Goal: Transaction & Acquisition: Purchase product/service

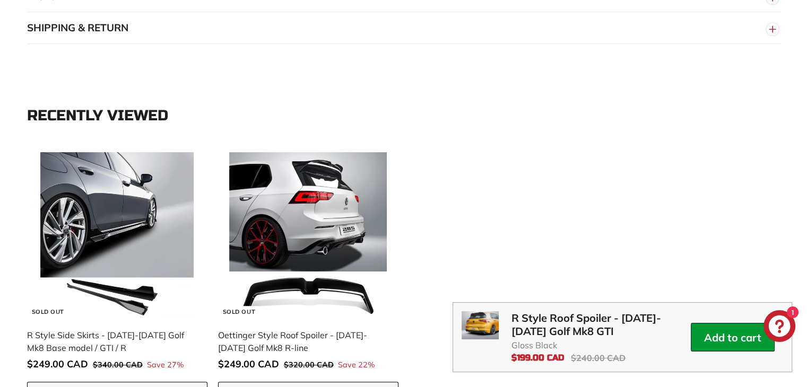
scroll to position [902, 0]
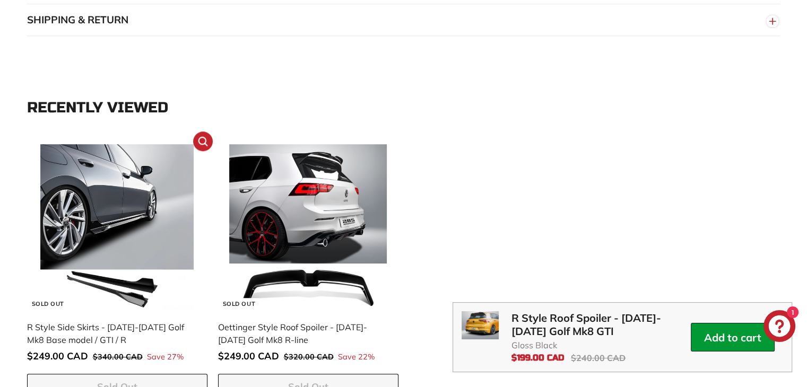
click at [132, 214] on img at bounding box center [117, 227] width 166 height 166
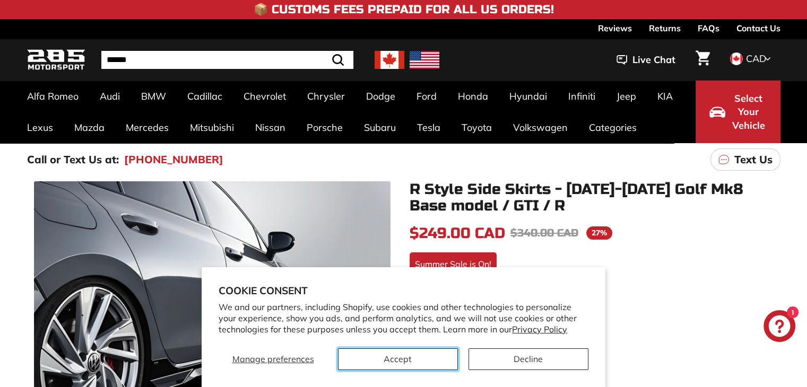
click at [413, 357] on button "Accept" at bounding box center [398, 360] width 120 height 22
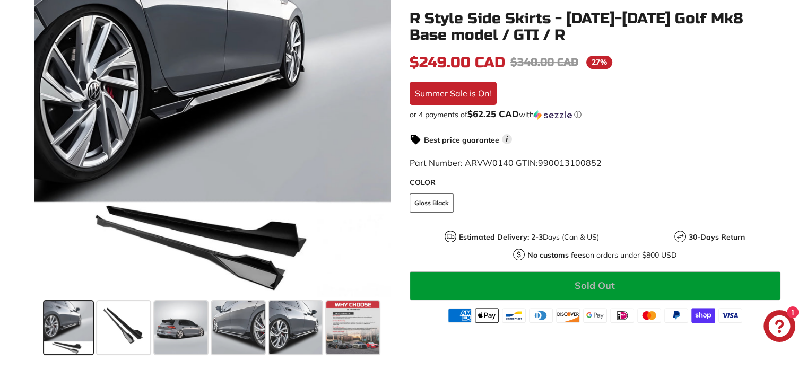
scroll to position [318, 0]
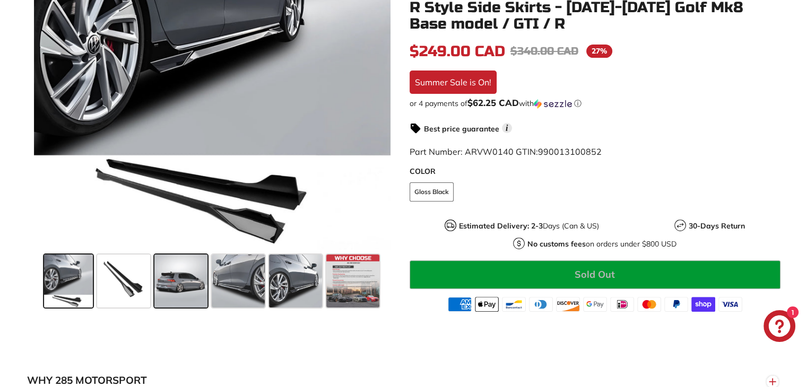
click at [192, 287] on span at bounding box center [180, 281] width 53 height 53
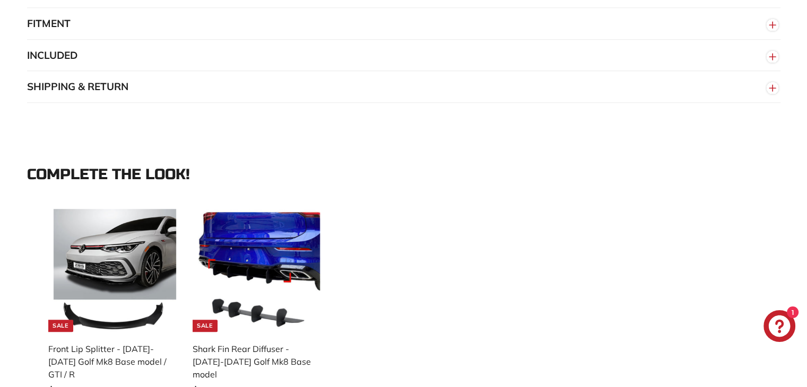
scroll to position [955, 0]
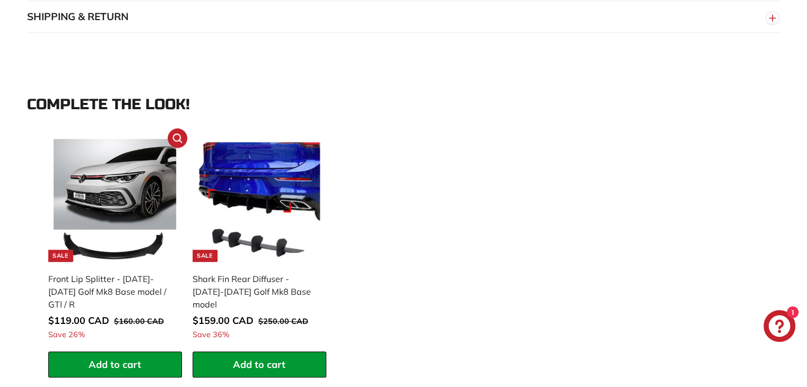
click at [116, 194] on img at bounding box center [115, 200] width 123 height 123
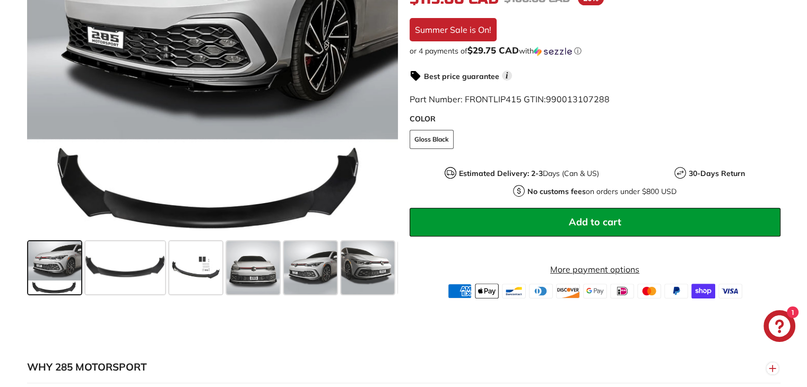
scroll to position [318, 0]
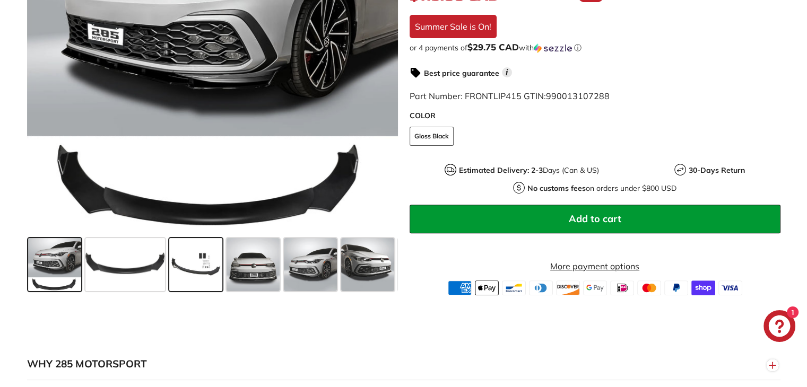
click at [203, 266] on span at bounding box center [195, 264] width 53 height 53
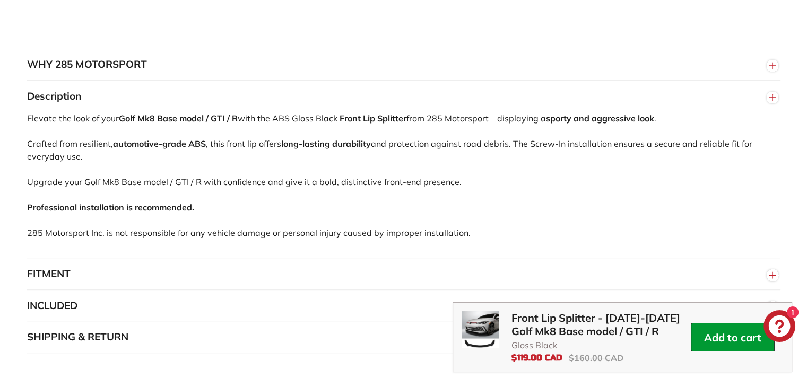
scroll to position [637, 0]
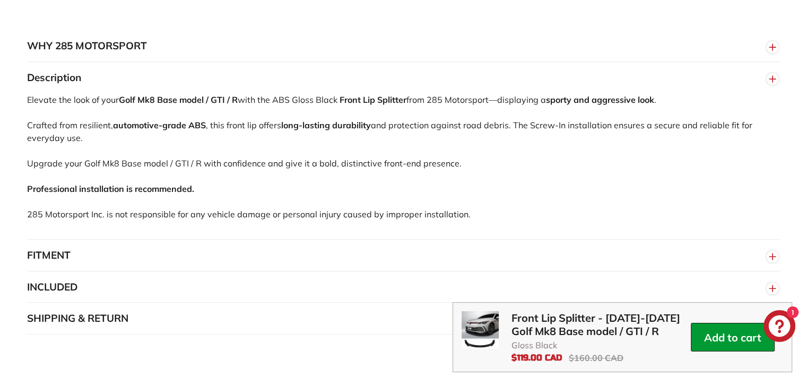
click at [125, 257] on button "FITMENT" at bounding box center [404, 256] width 754 height 32
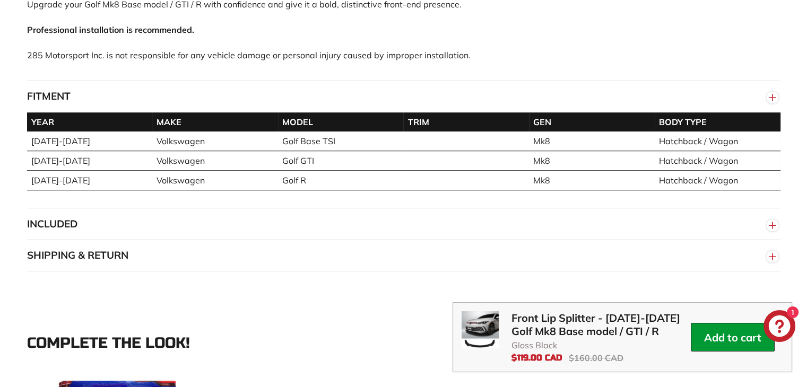
scroll to position [849, 0]
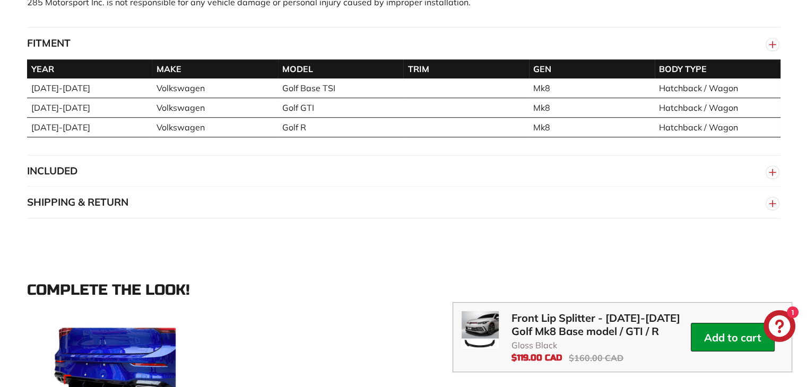
click at [215, 171] on button "INCLUDED" at bounding box center [404, 171] width 754 height 32
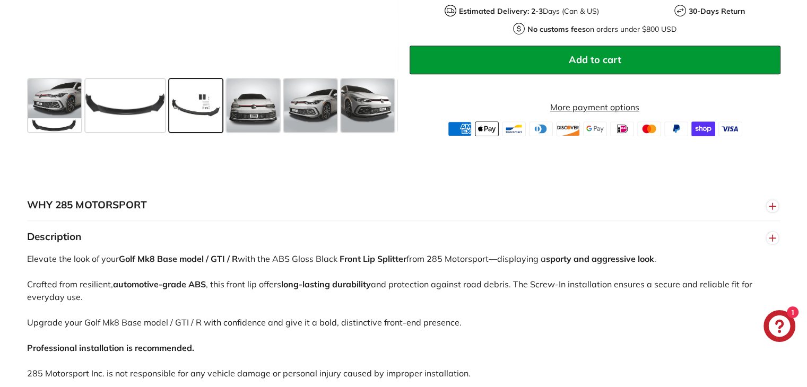
scroll to position [371, 0]
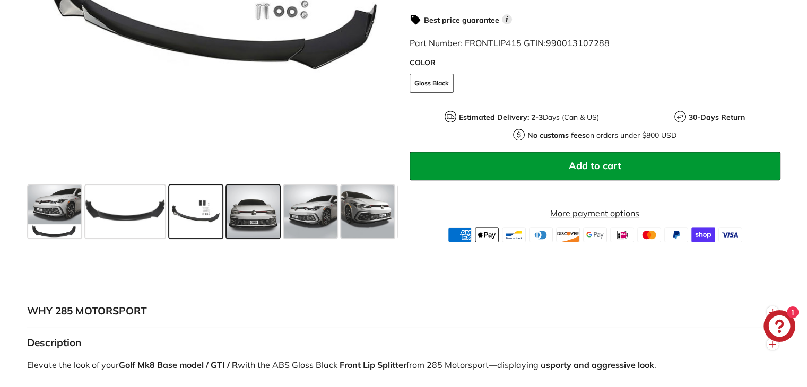
click at [239, 214] on span at bounding box center [253, 211] width 53 height 53
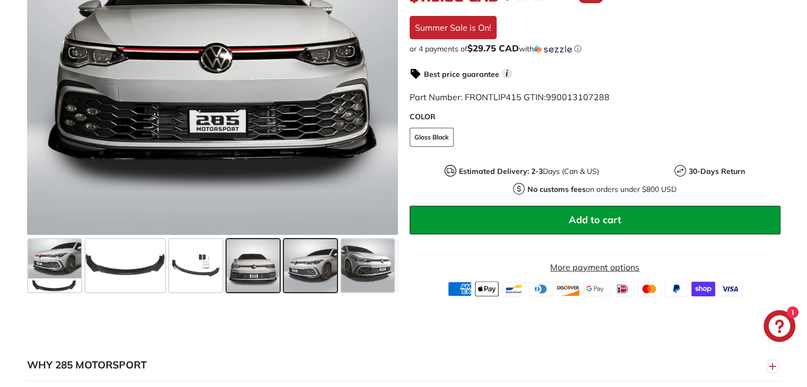
scroll to position [265, 0]
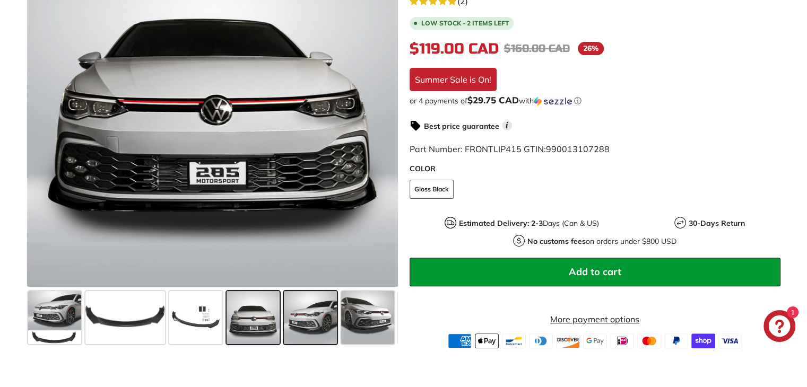
click at [313, 316] on span at bounding box center [310, 317] width 53 height 53
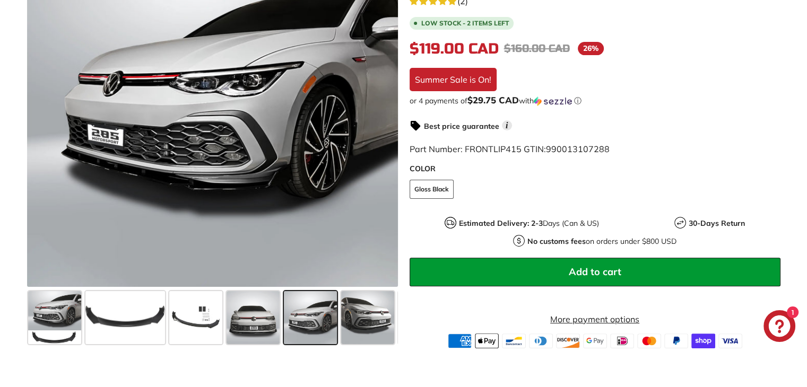
click at [330, 323] on span at bounding box center [310, 317] width 53 height 53
click at [359, 325] on span at bounding box center [367, 317] width 53 height 53
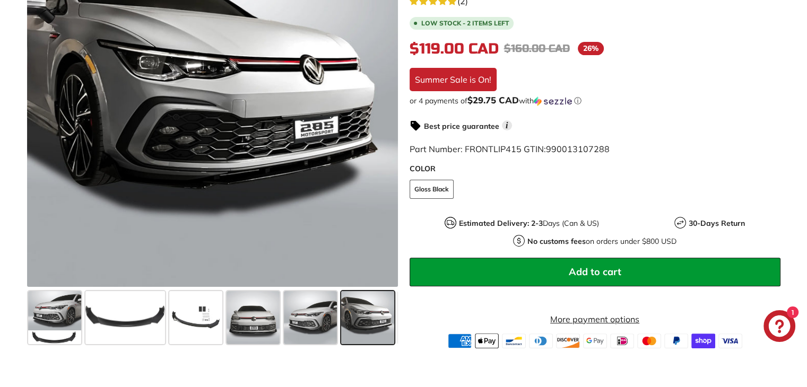
scroll to position [0, 55]
